Goal: Information Seeking & Learning: Learn about a topic

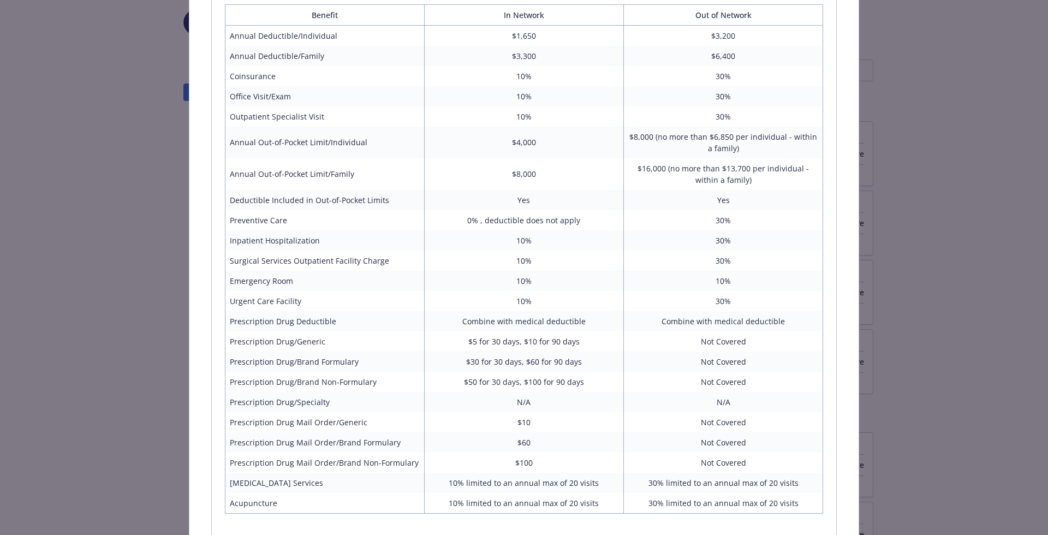
scroll to position [964, 0]
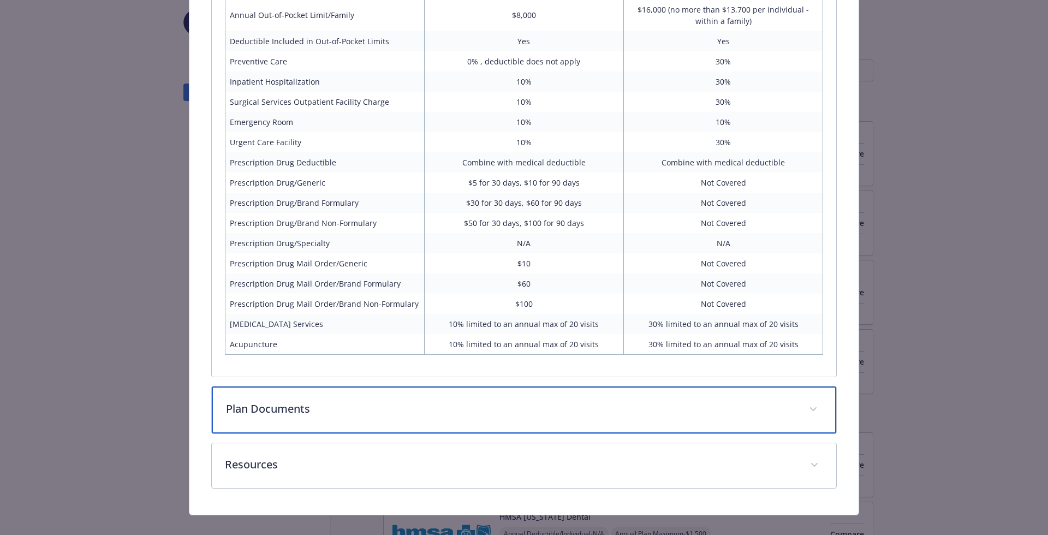
click at [366, 386] on div "Plan Documents" at bounding box center [524, 409] width 625 height 47
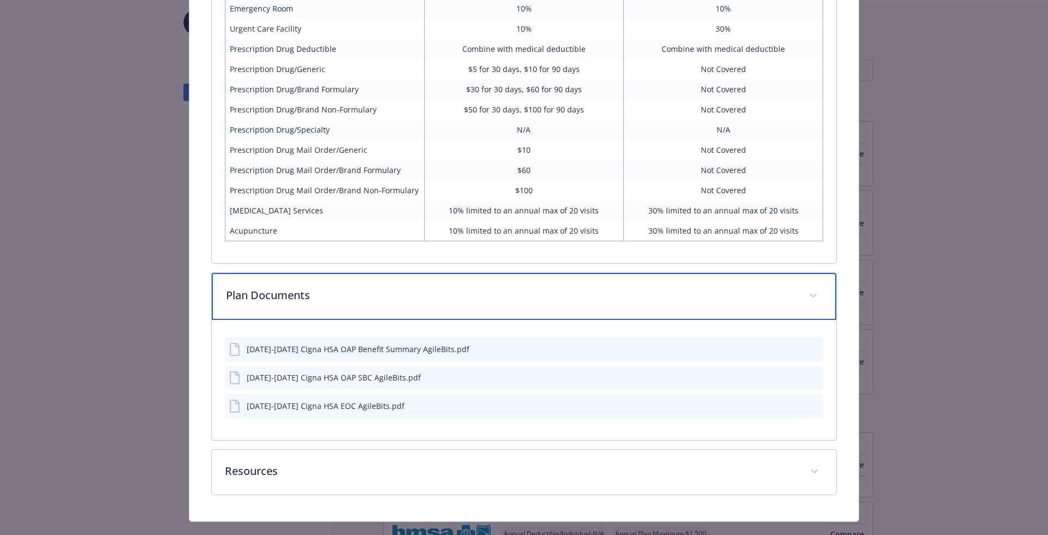
scroll to position [1086, 0]
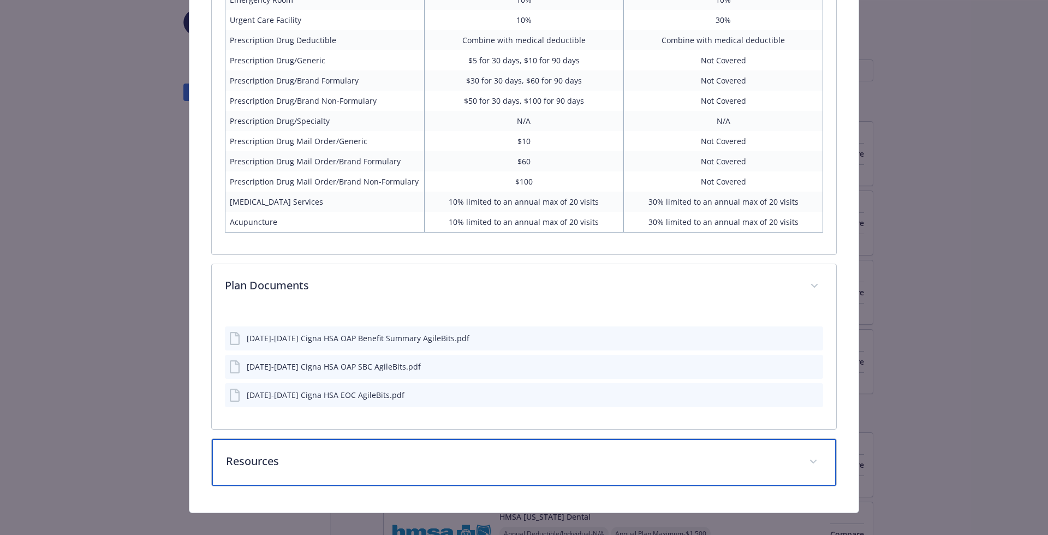
click at [366, 458] on div "Resources" at bounding box center [524, 462] width 625 height 47
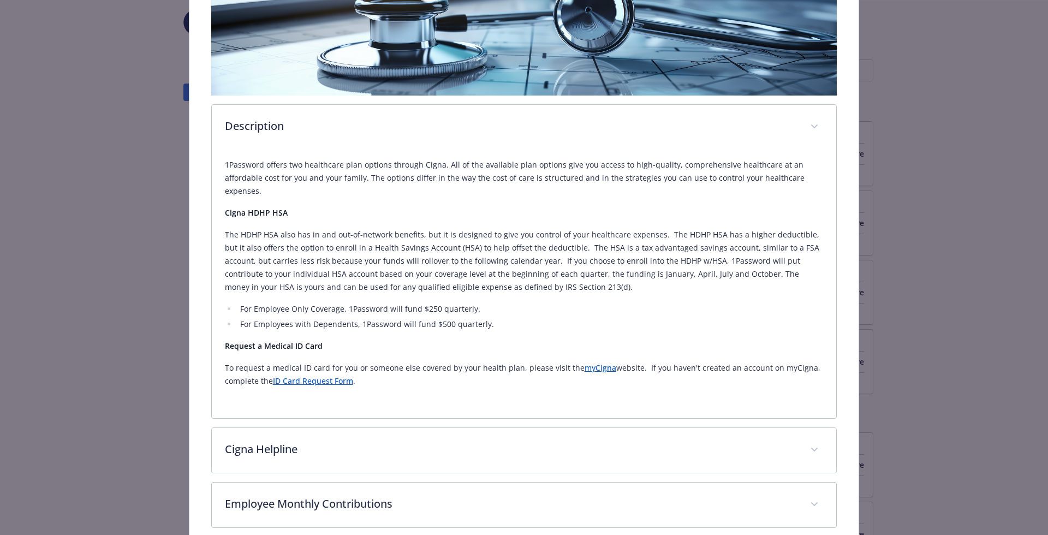
scroll to position [0, 0]
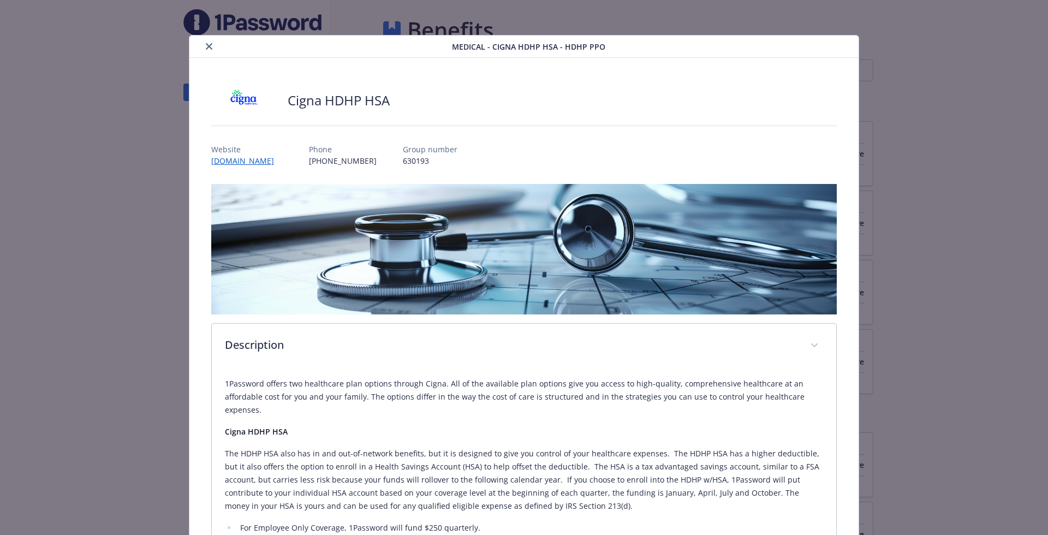
click at [212, 51] on button "close" at bounding box center [208, 46] width 13 height 13
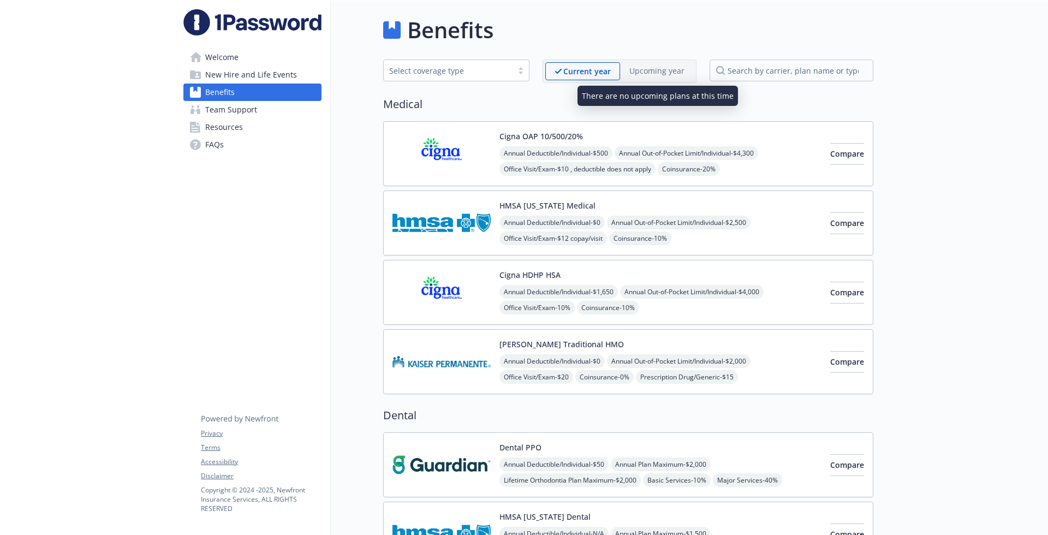
click at [649, 75] on p "Upcoming year" at bounding box center [656, 70] width 55 height 11
click at [479, 293] on img at bounding box center [441, 292] width 98 height 46
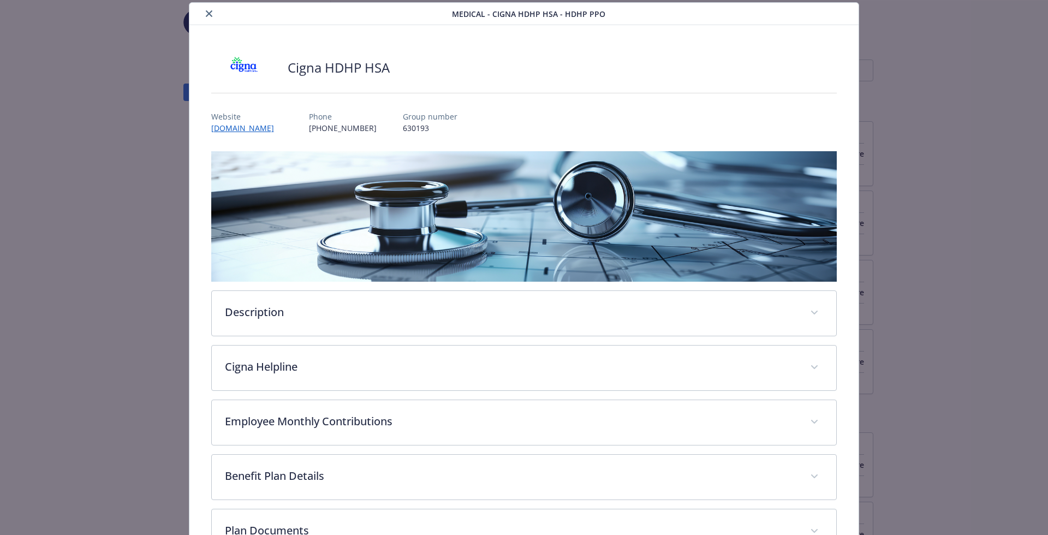
scroll to position [169, 0]
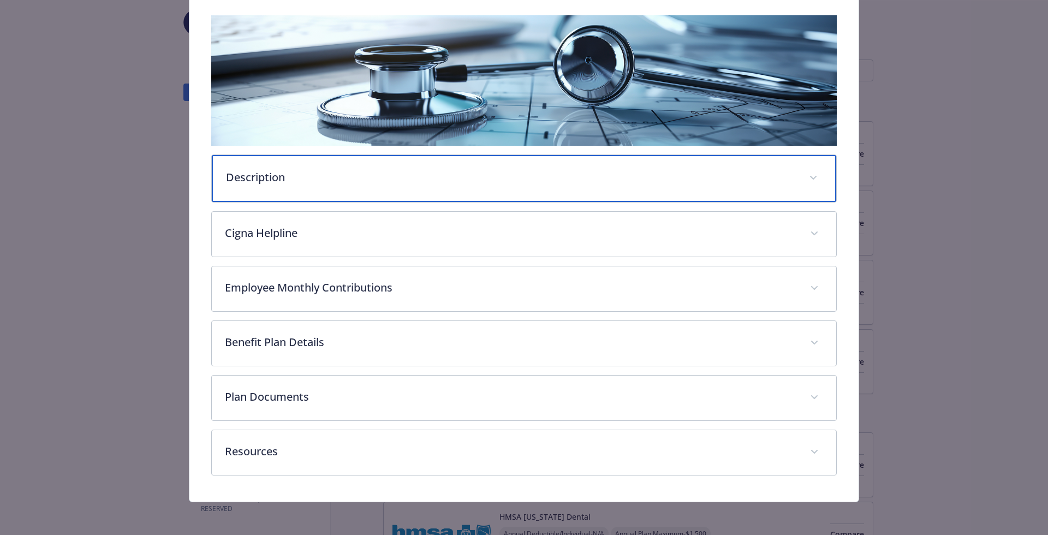
click at [397, 182] on p "Description" at bounding box center [511, 177] width 570 height 16
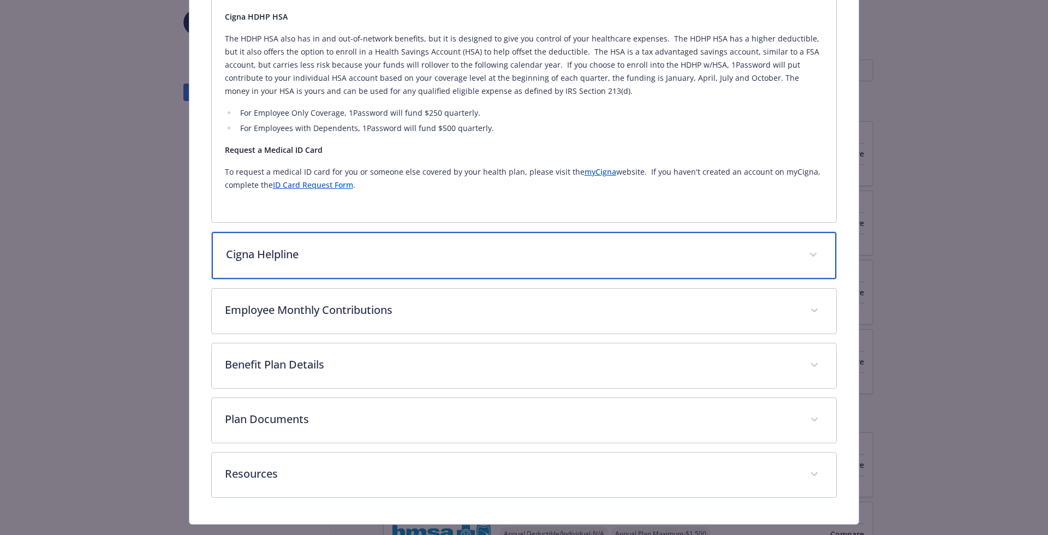
scroll to position [413, 0]
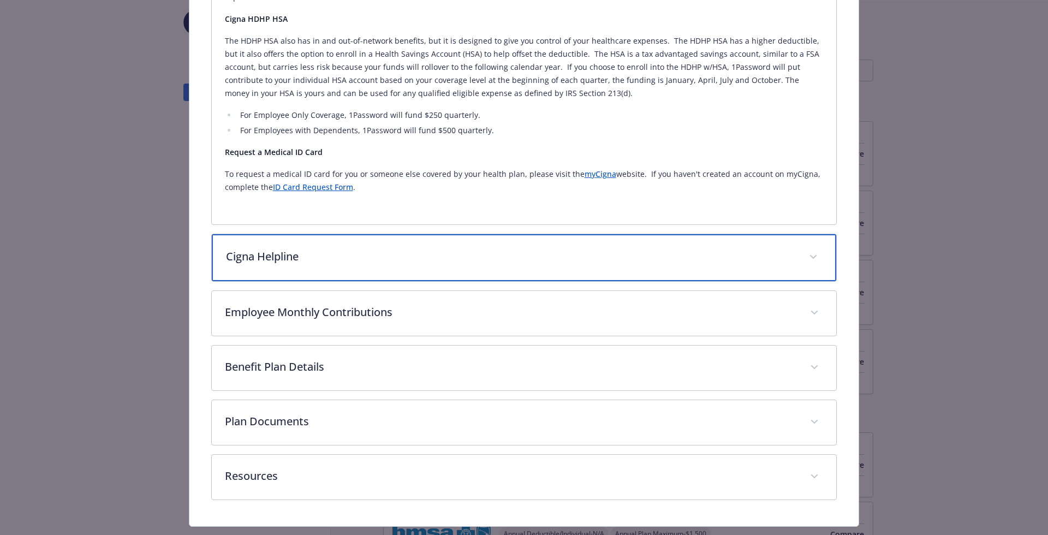
click at [423, 253] on div "Cigna Helpline" at bounding box center [524, 257] width 625 height 47
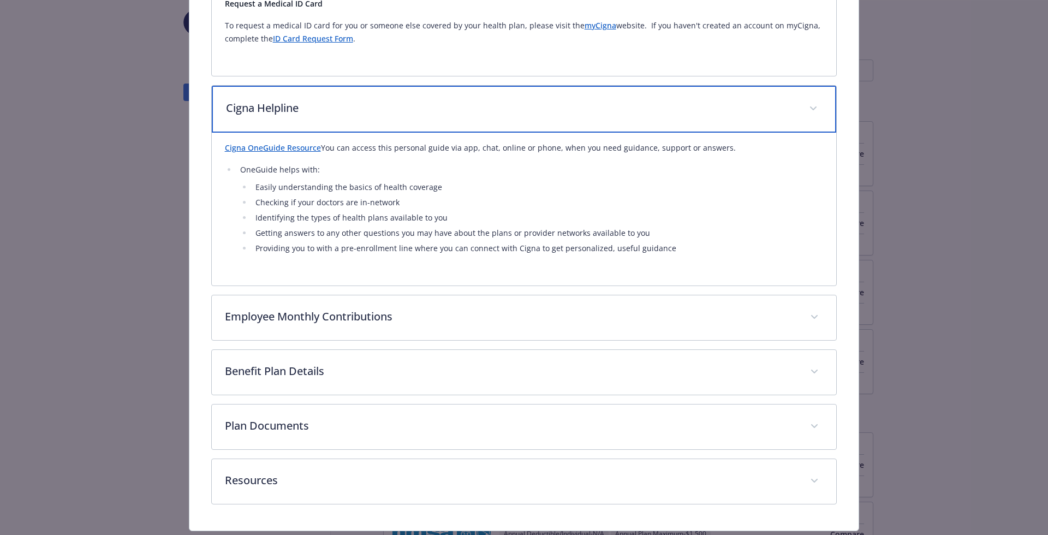
scroll to position [579, 0]
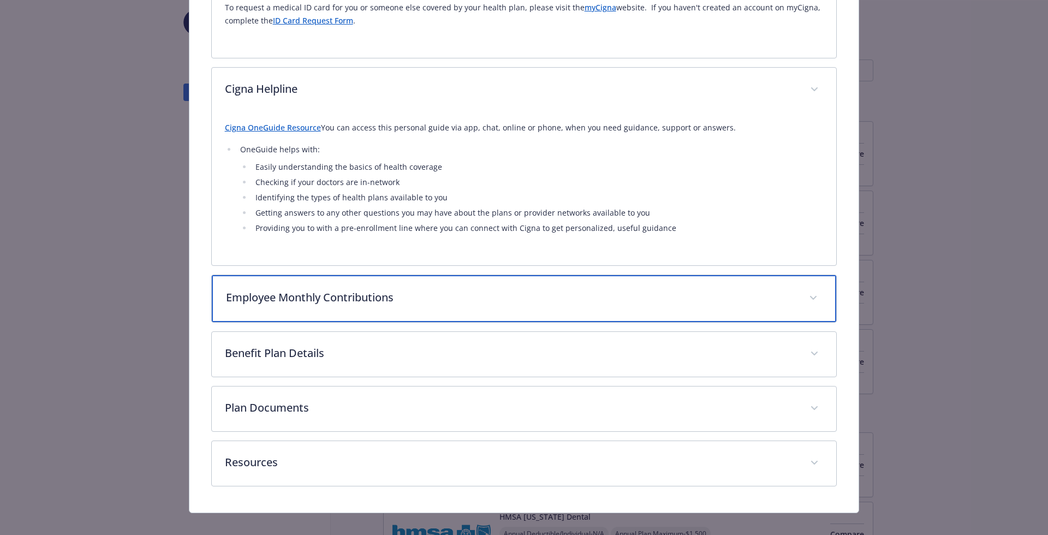
click at [414, 289] on p "Employee Monthly Contributions" at bounding box center [511, 297] width 570 height 16
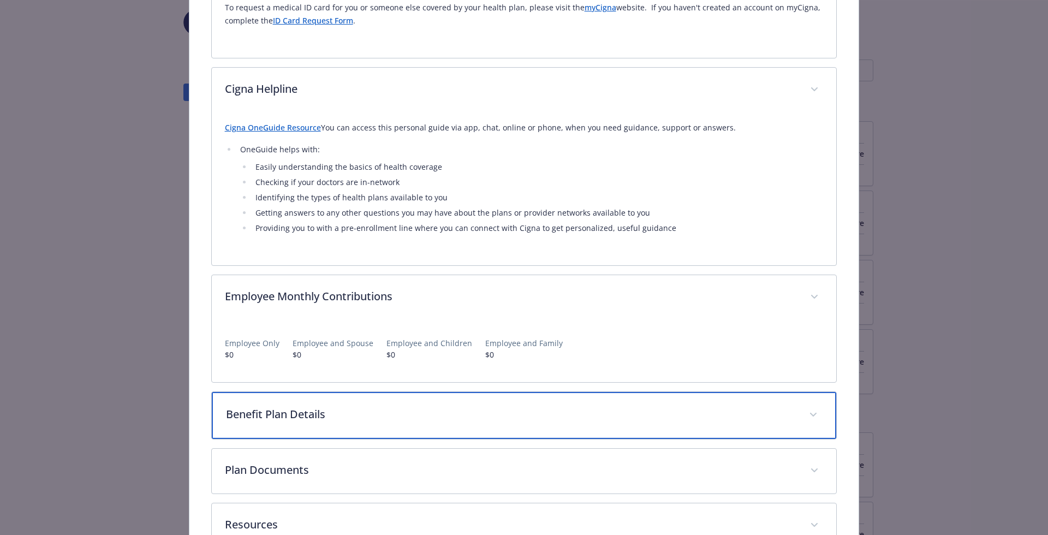
click at [422, 407] on p "Benefit Plan Details" at bounding box center [511, 414] width 570 height 16
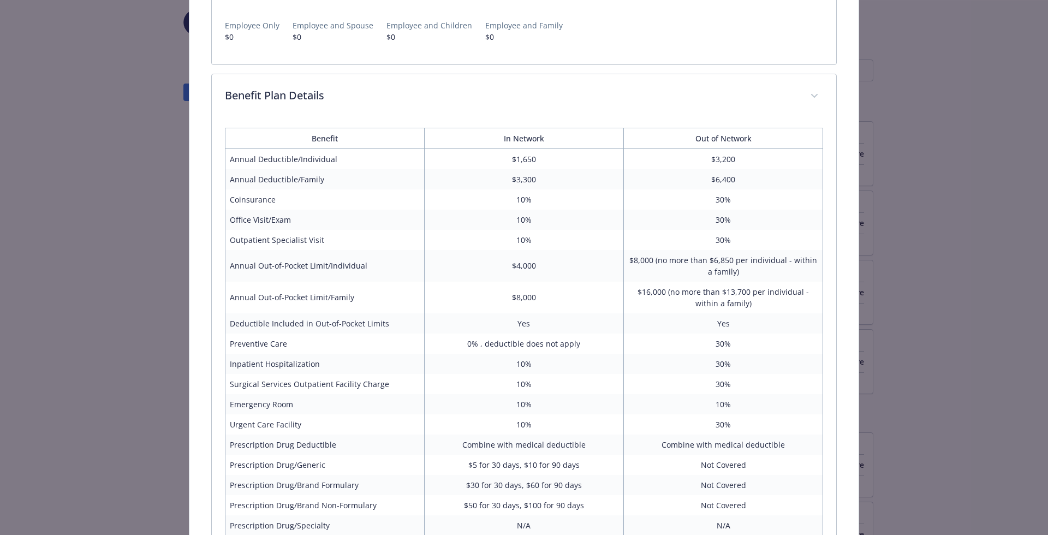
scroll to position [1170, 0]
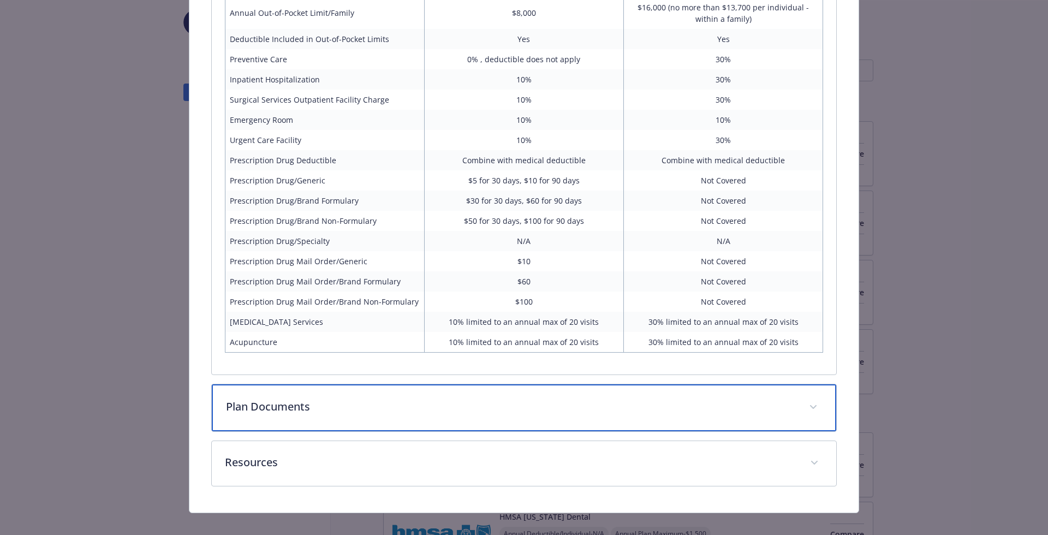
click at [427, 398] on p "Plan Documents" at bounding box center [511, 406] width 570 height 16
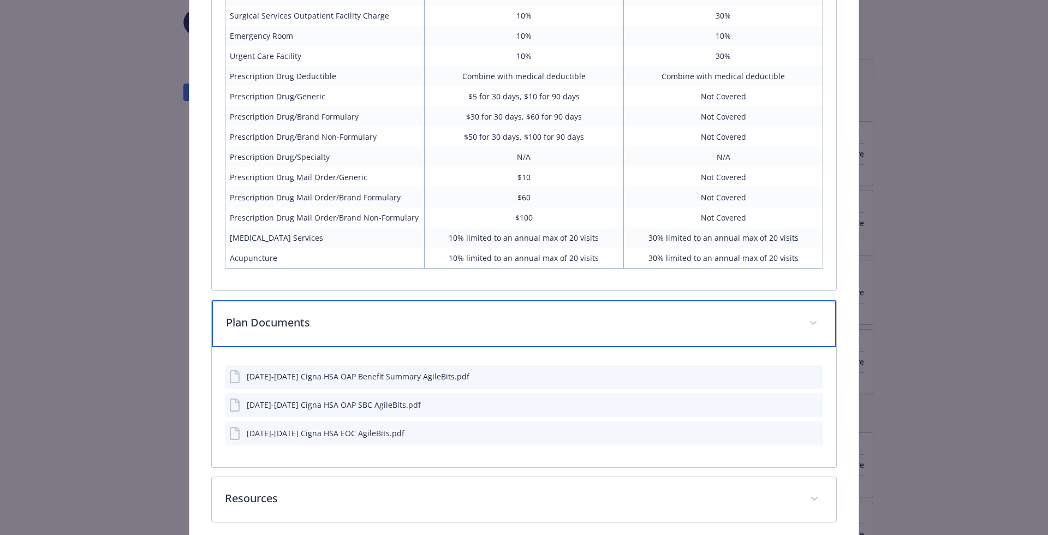
scroll to position [1301, 0]
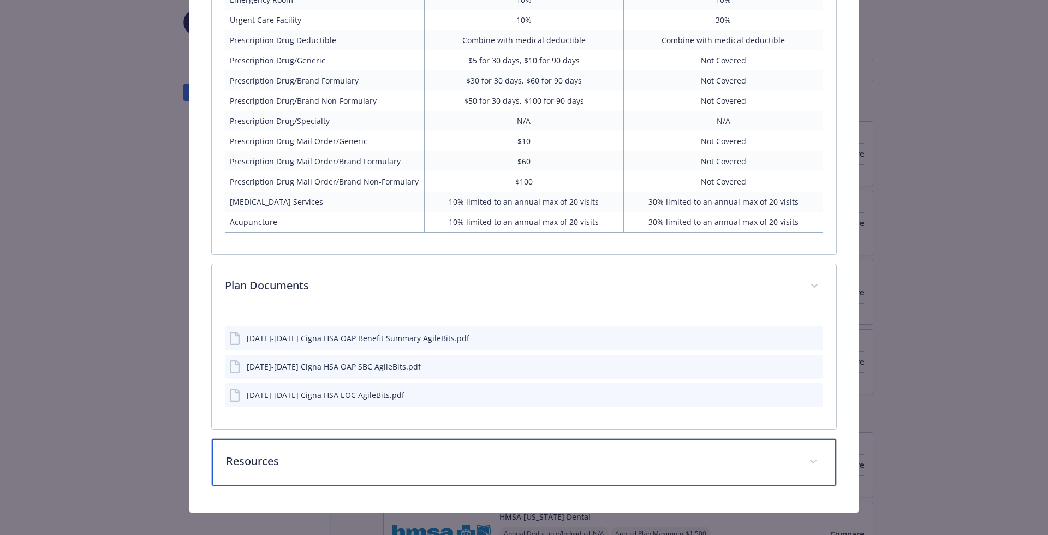
click at [402, 453] on p "Resources" at bounding box center [511, 461] width 570 height 16
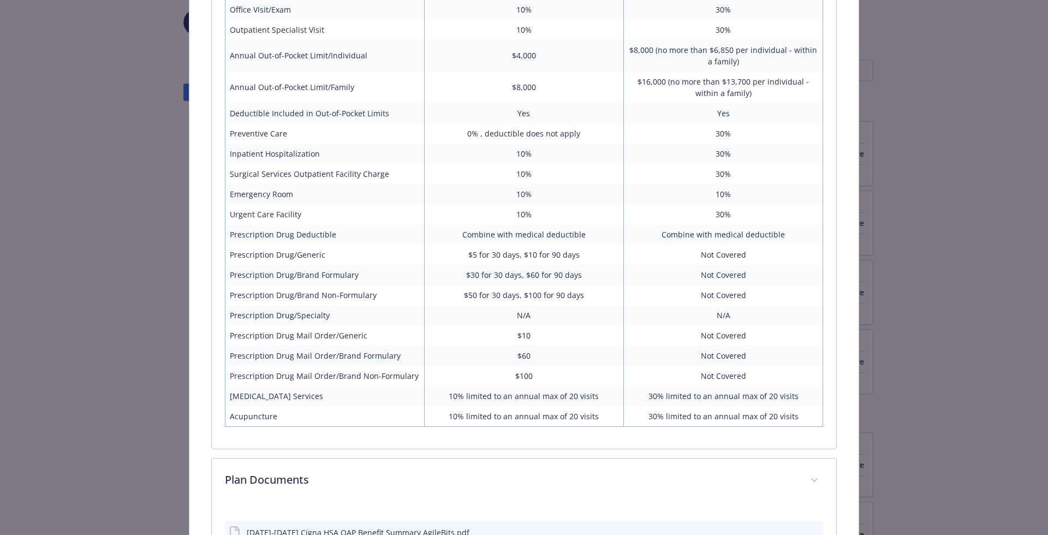
scroll to position [1246, 0]
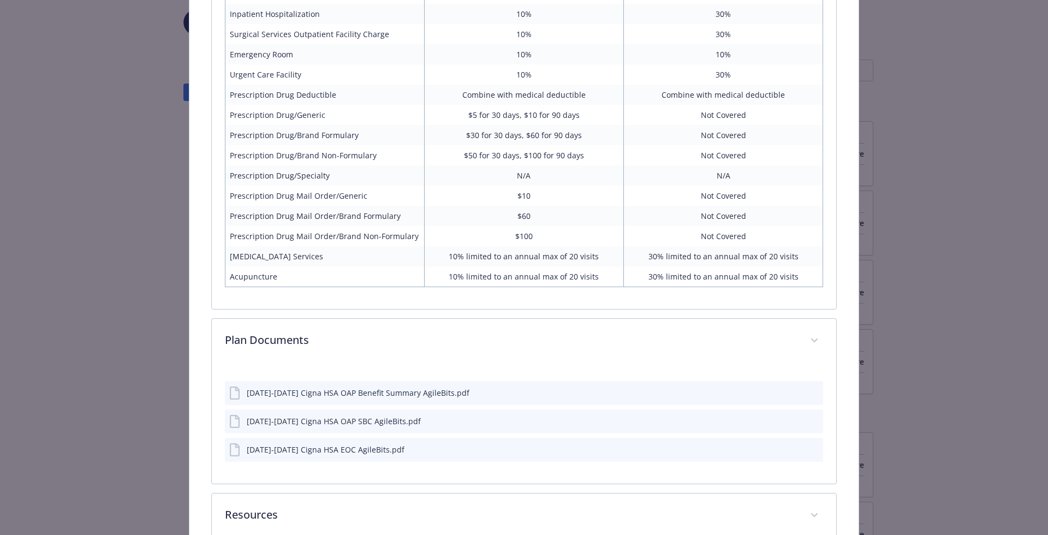
click at [389, 387] on div "[DATE]-[DATE] Cigna HSA OAP Benefit Summary AgileBits.pdf" at bounding box center [358, 392] width 223 height 11
click at [816, 388] on icon "preview file" at bounding box center [813, 392] width 10 height 8
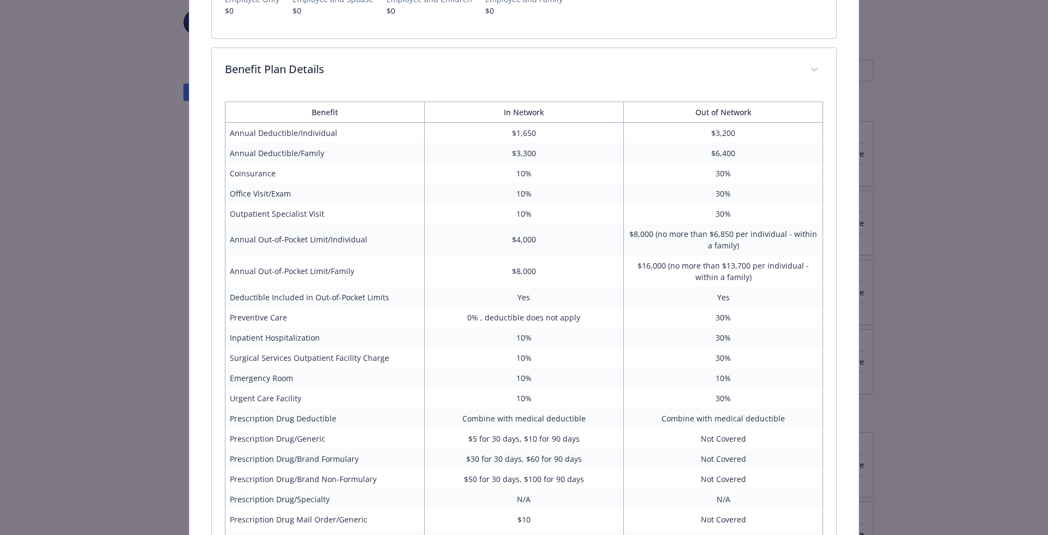
scroll to position [925, 0]
